Goal: Navigation & Orientation: Find specific page/section

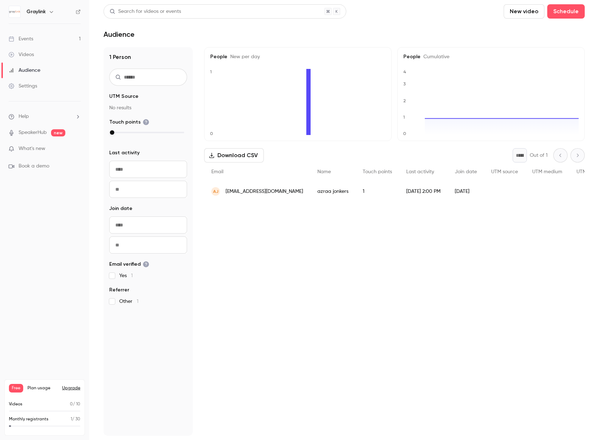
click at [34, 41] on link "Events 1" at bounding box center [44, 39] width 89 height 16
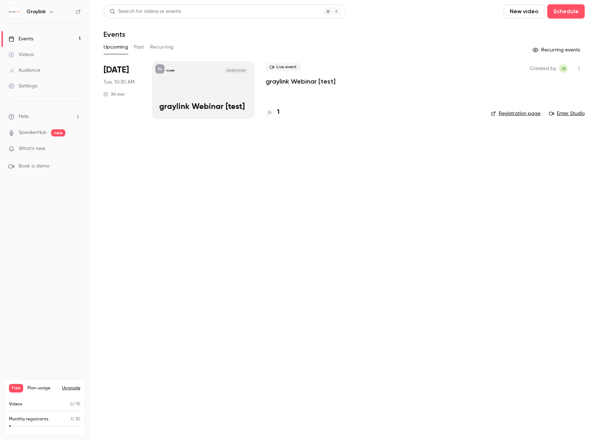
click at [570, 115] on link "Enter Studio" at bounding box center [567, 113] width 36 height 7
click at [273, 258] on main "Search for videos or events New video Schedule Events Upcoming Past Recurring R…" at bounding box center [343, 220] width 509 height 440
click at [28, 52] on div "Videos" at bounding box center [21, 54] width 25 height 7
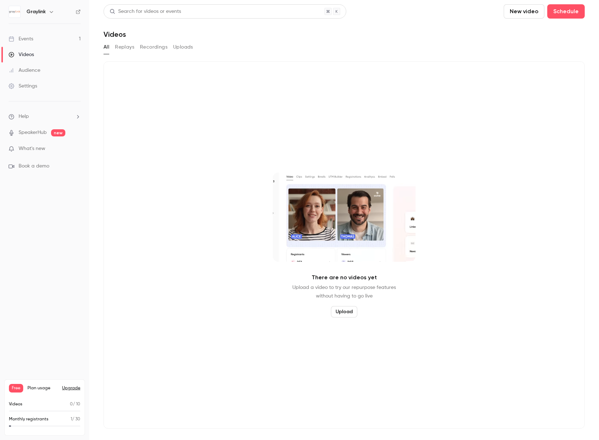
click at [21, 67] on div "Audience" at bounding box center [25, 70] width 32 height 7
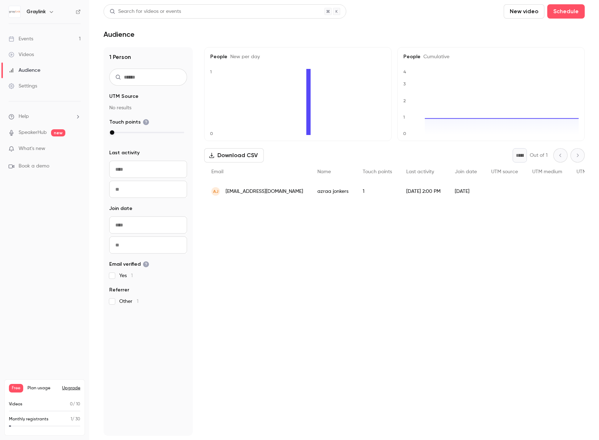
click at [35, 86] on div "Settings" at bounding box center [23, 85] width 29 height 7
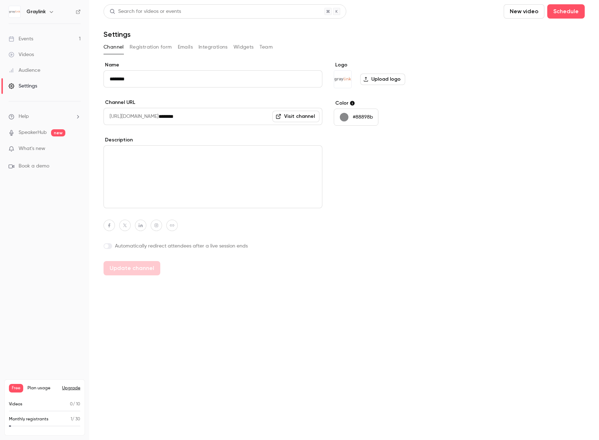
click at [159, 45] on button "Registration form" at bounding box center [151, 46] width 42 height 11
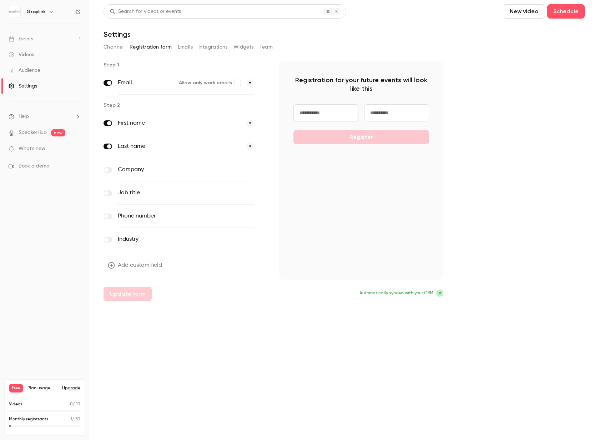
click at [190, 46] on button "Emails" at bounding box center [185, 46] width 15 height 11
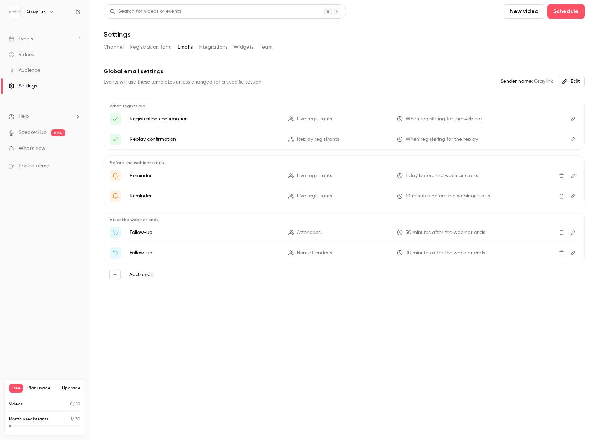
click at [202, 48] on button "Integrations" at bounding box center [212, 46] width 29 height 11
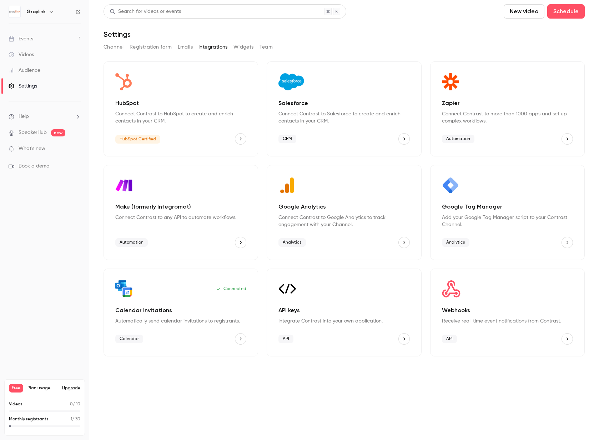
click at [243, 48] on button "Widgets" at bounding box center [243, 46] width 20 height 11
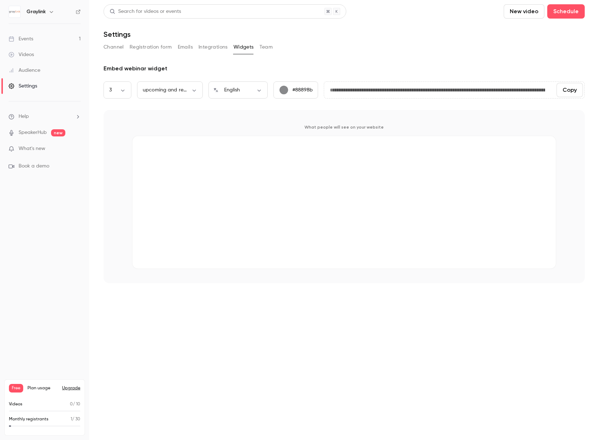
click at [262, 50] on button "Team" at bounding box center [266, 46] width 14 height 11
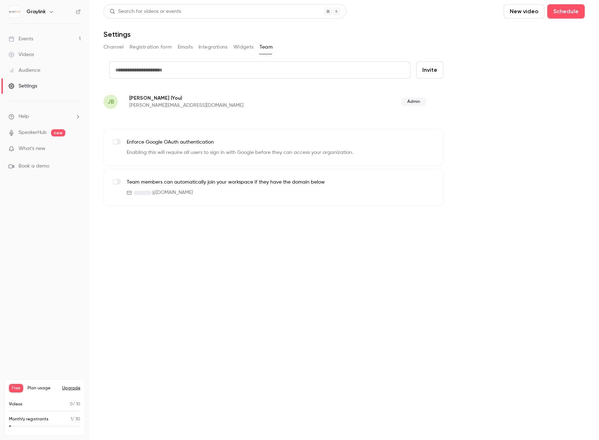
click at [110, 46] on button "Channel" at bounding box center [113, 46] width 20 height 11
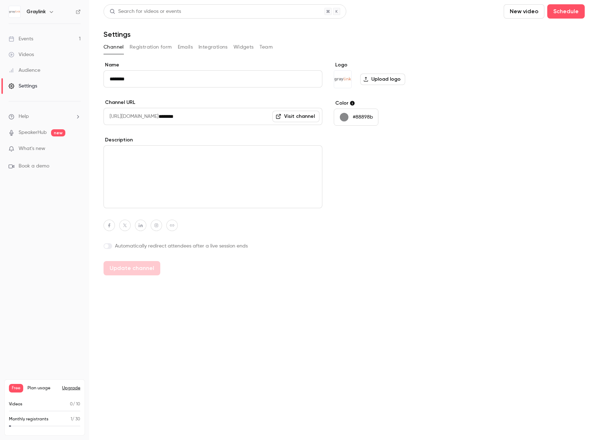
click at [35, 163] on span "Book a demo" at bounding box center [34, 165] width 31 height 7
